Goal: Check status: Check status

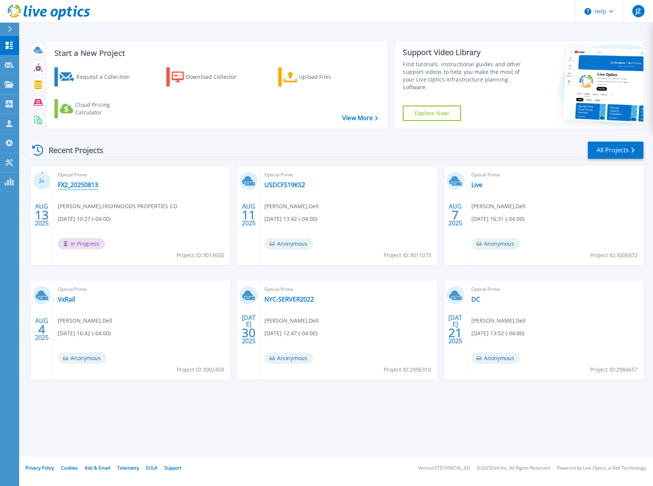
click at [71, 181] on link "FX2_20250813" at bounding box center [78, 185] width 40 height 8
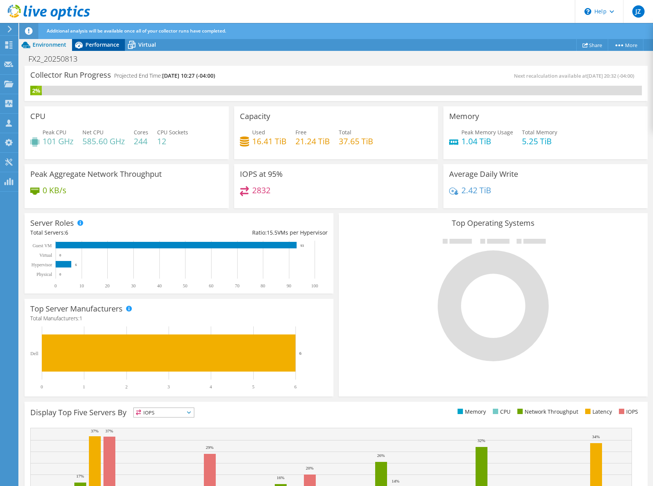
click at [103, 44] on span "Performance" at bounding box center [102, 44] width 34 height 7
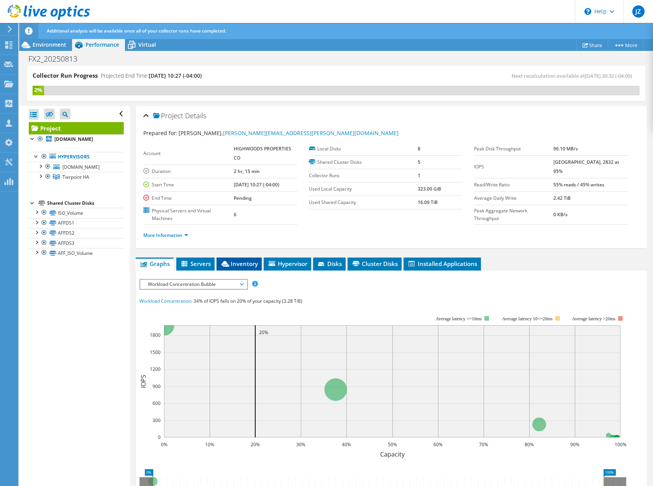
click at [249, 268] on li "Inventory" at bounding box center [238, 264] width 45 height 13
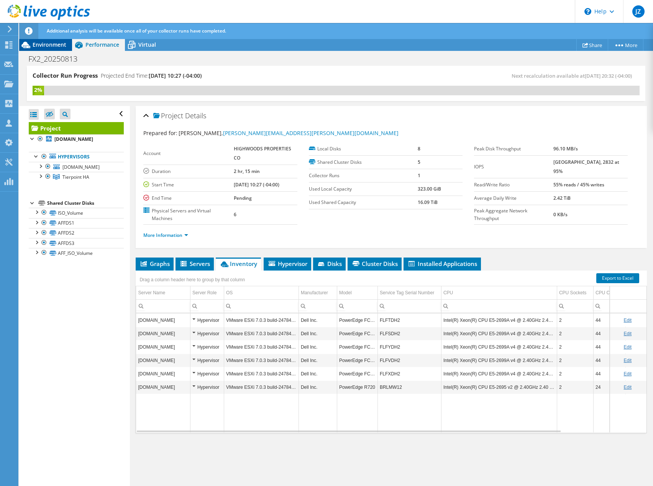
click at [56, 39] on div "Environment" at bounding box center [45, 45] width 53 height 12
